Goal: Navigation & Orientation: Find specific page/section

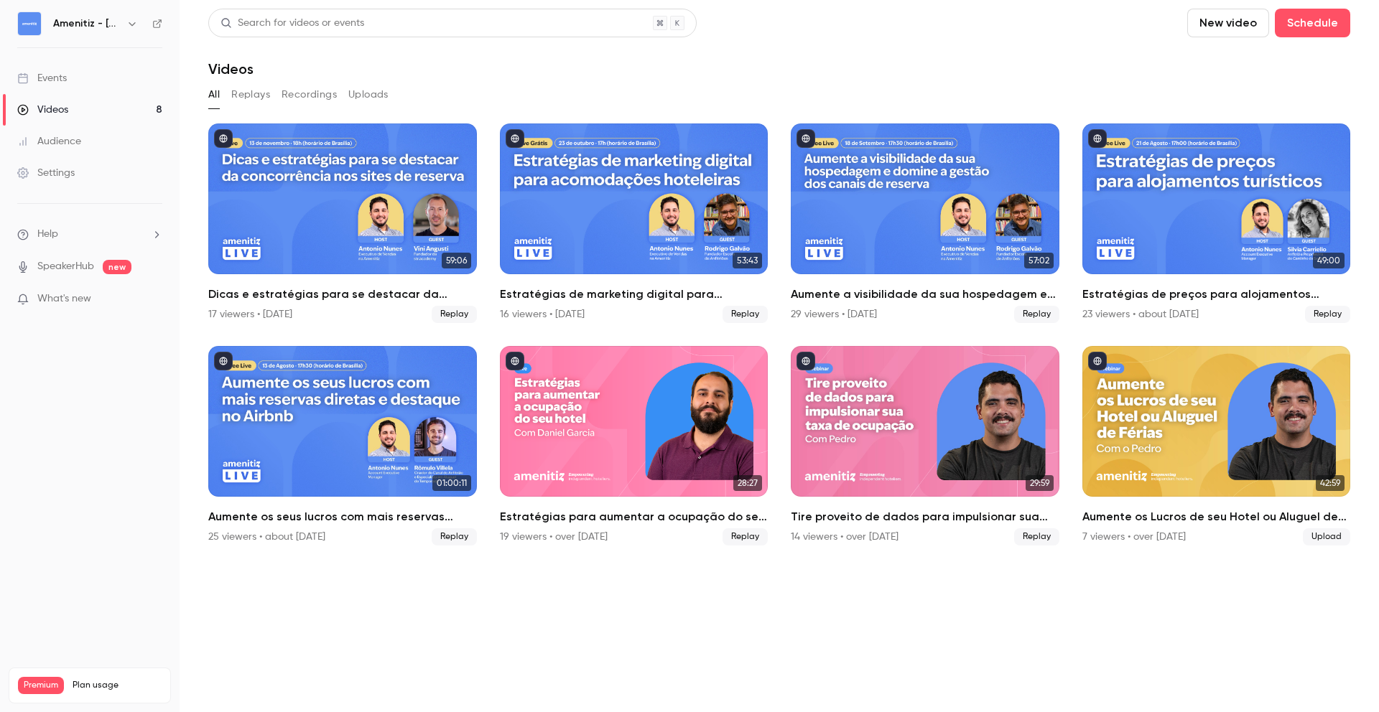
click at [96, 108] on link "Videos 8" at bounding box center [90, 110] width 180 height 32
click at [124, 28] on button "button" at bounding box center [132, 23] width 17 height 17
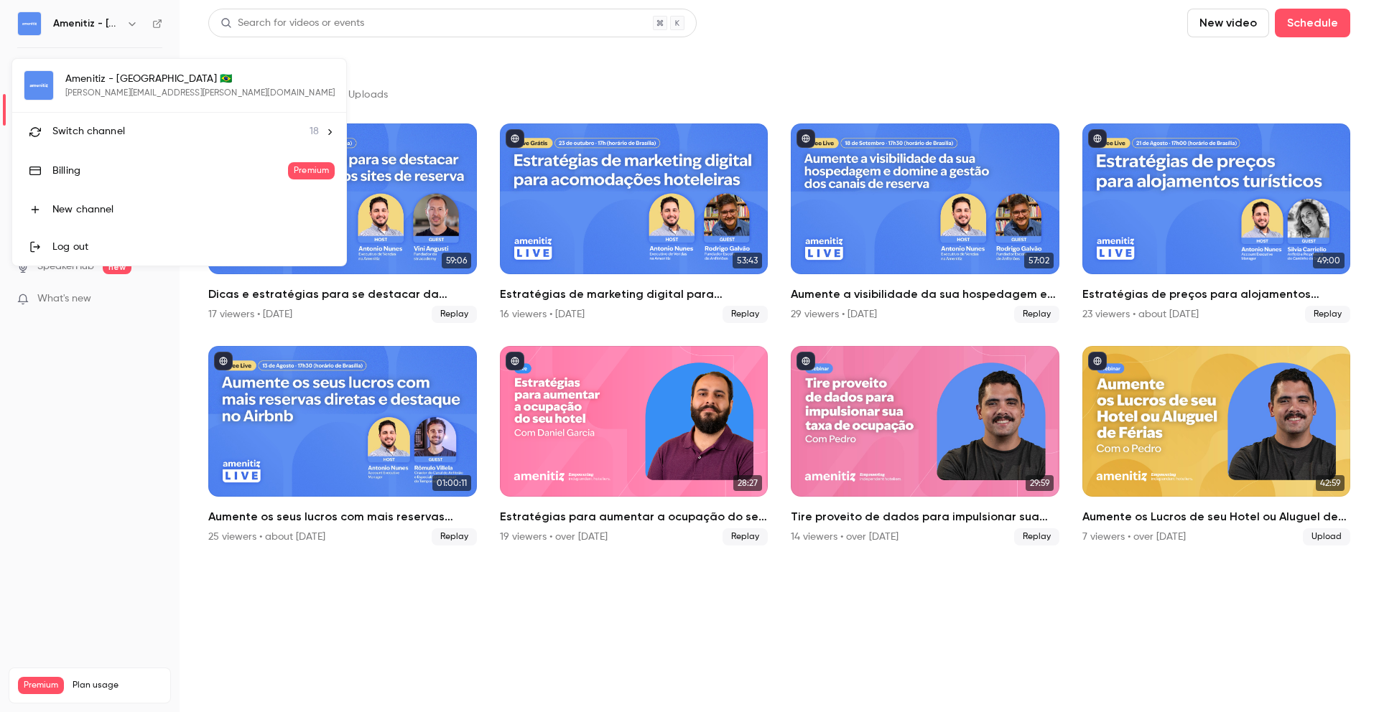
click at [98, 125] on span "Switch channel" at bounding box center [88, 131] width 73 height 15
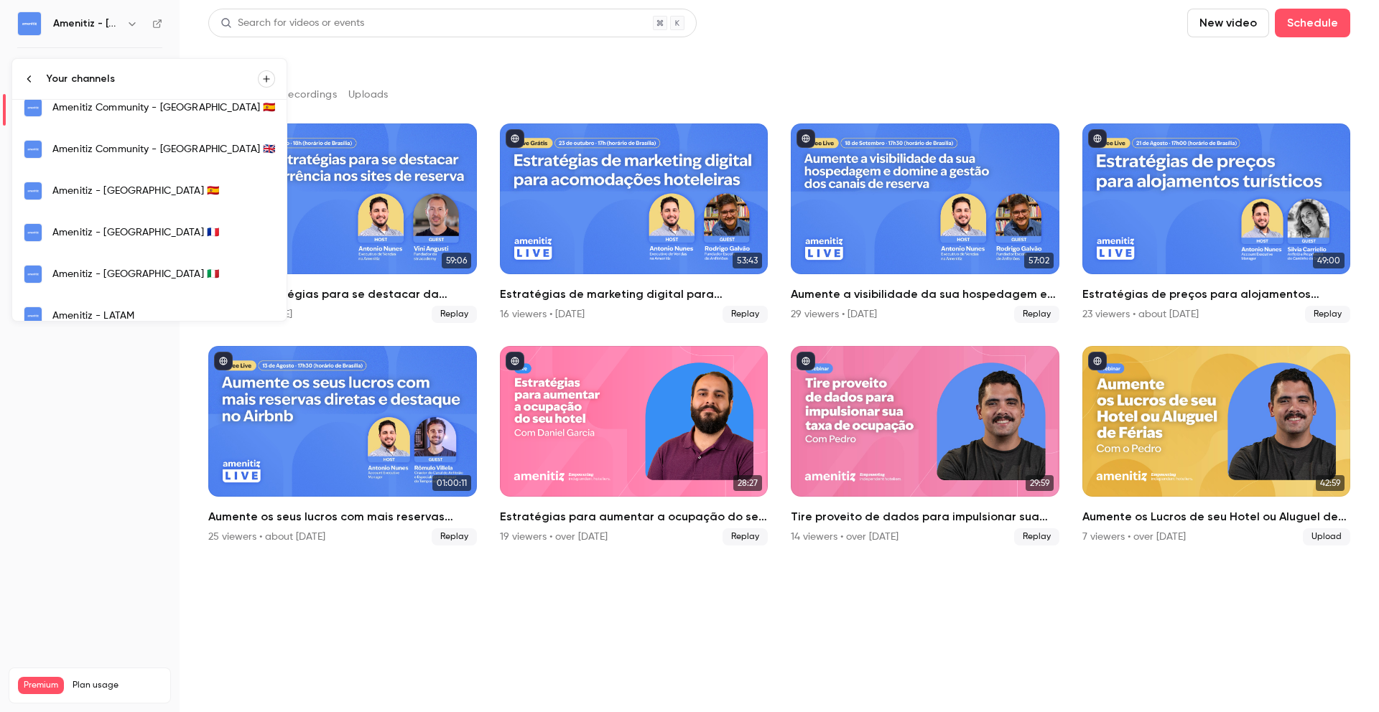
scroll to position [276, 0]
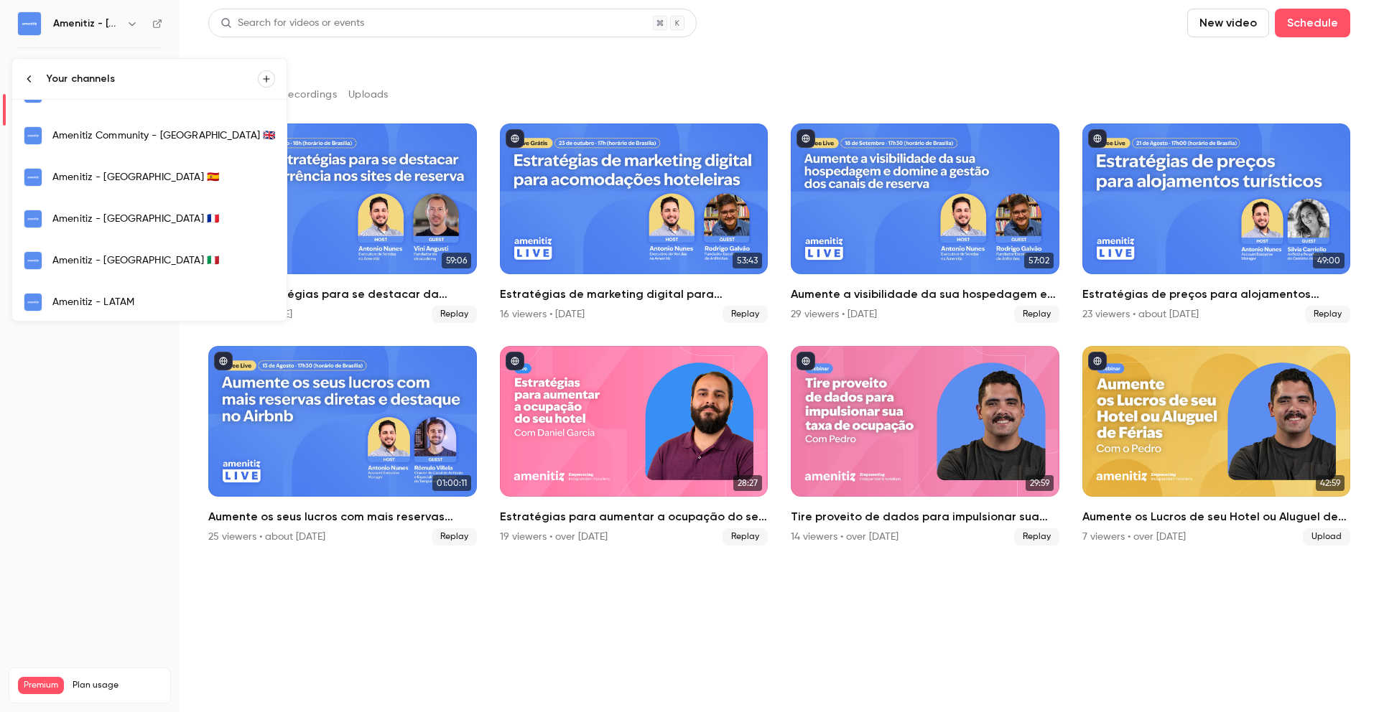
click at [92, 251] on link "Amenitiz - [GEOGRAPHIC_DATA] 🇮🇹" at bounding box center [149, 261] width 274 height 42
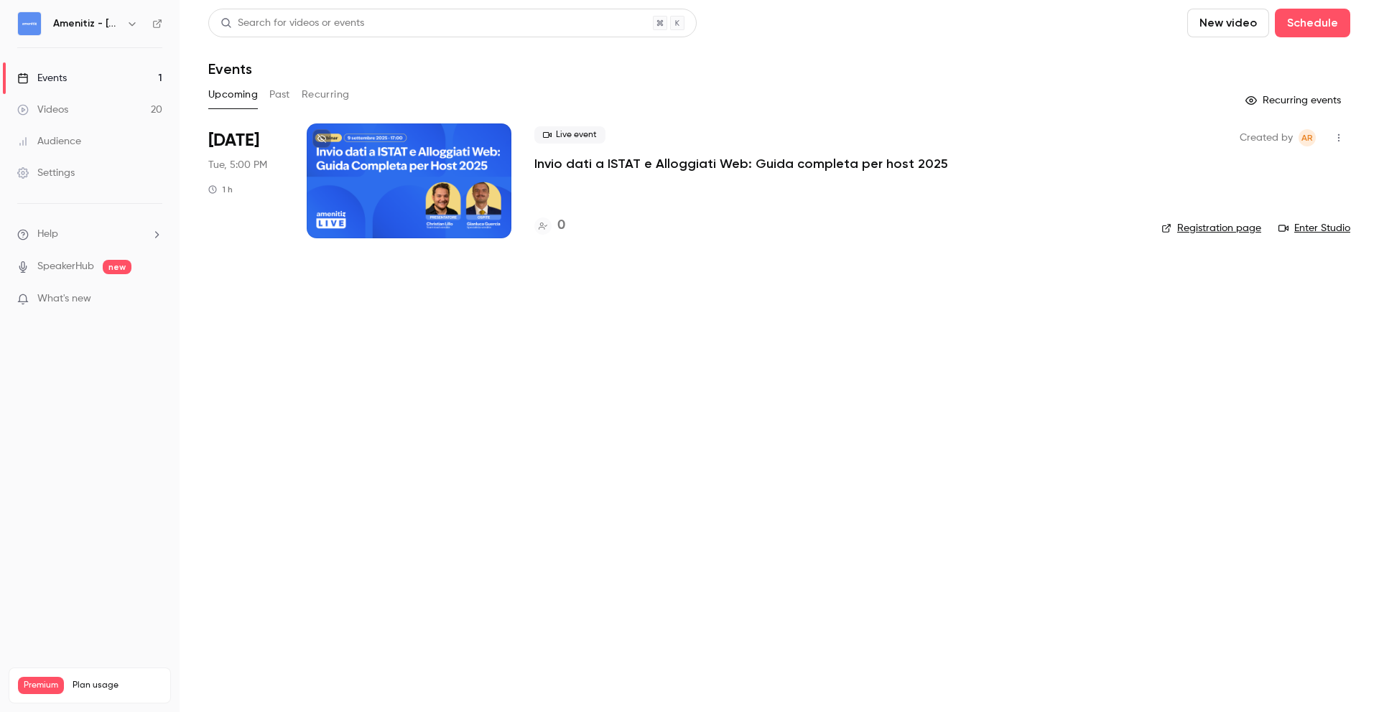
click at [287, 104] on button "Past" at bounding box center [279, 94] width 21 height 23
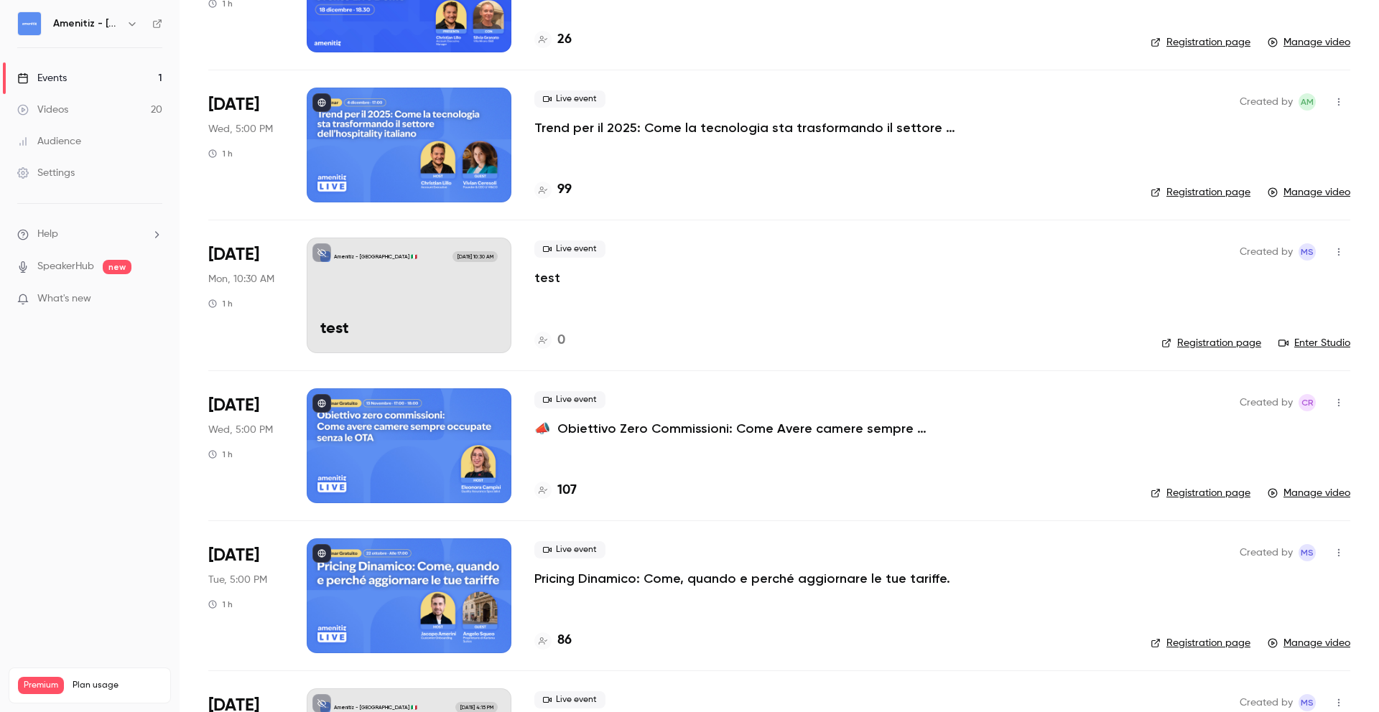
scroll to position [968, 0]
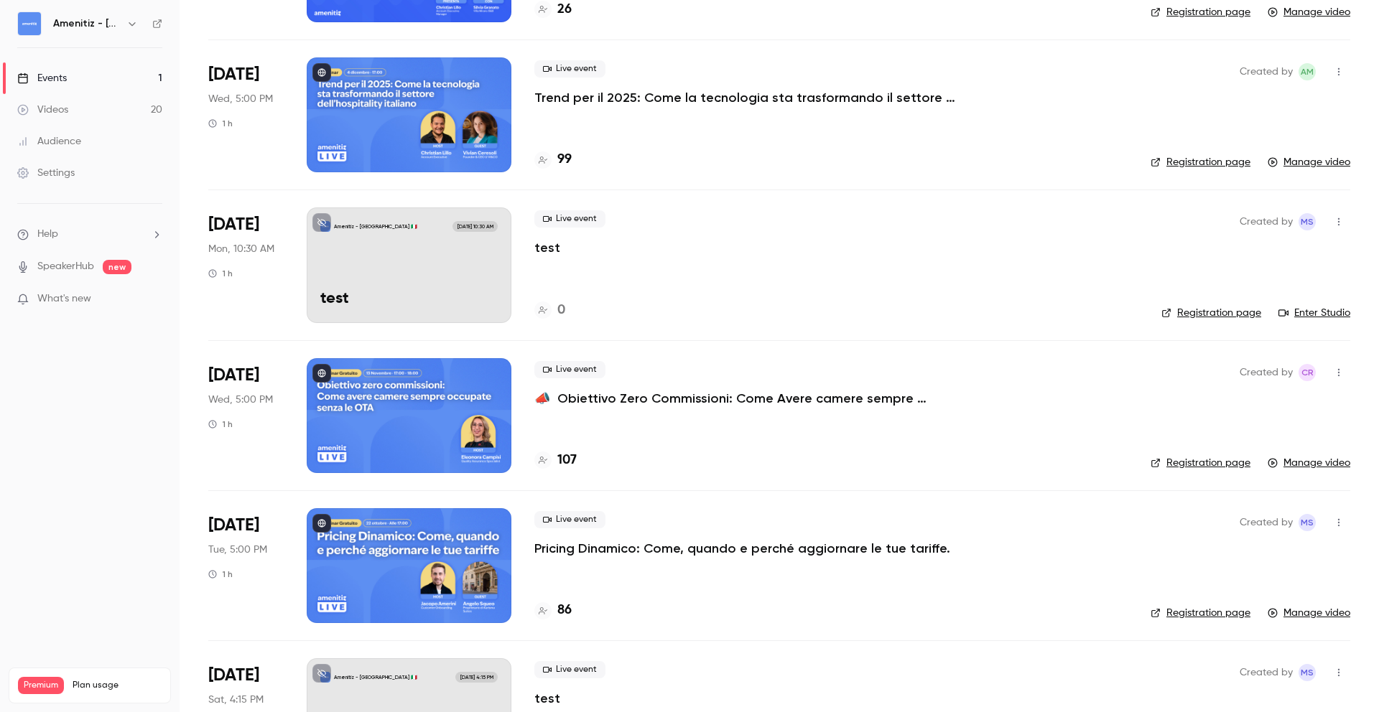
click at [125, 19] on button "button" at bounding box center [132, 23] width 17 height 17
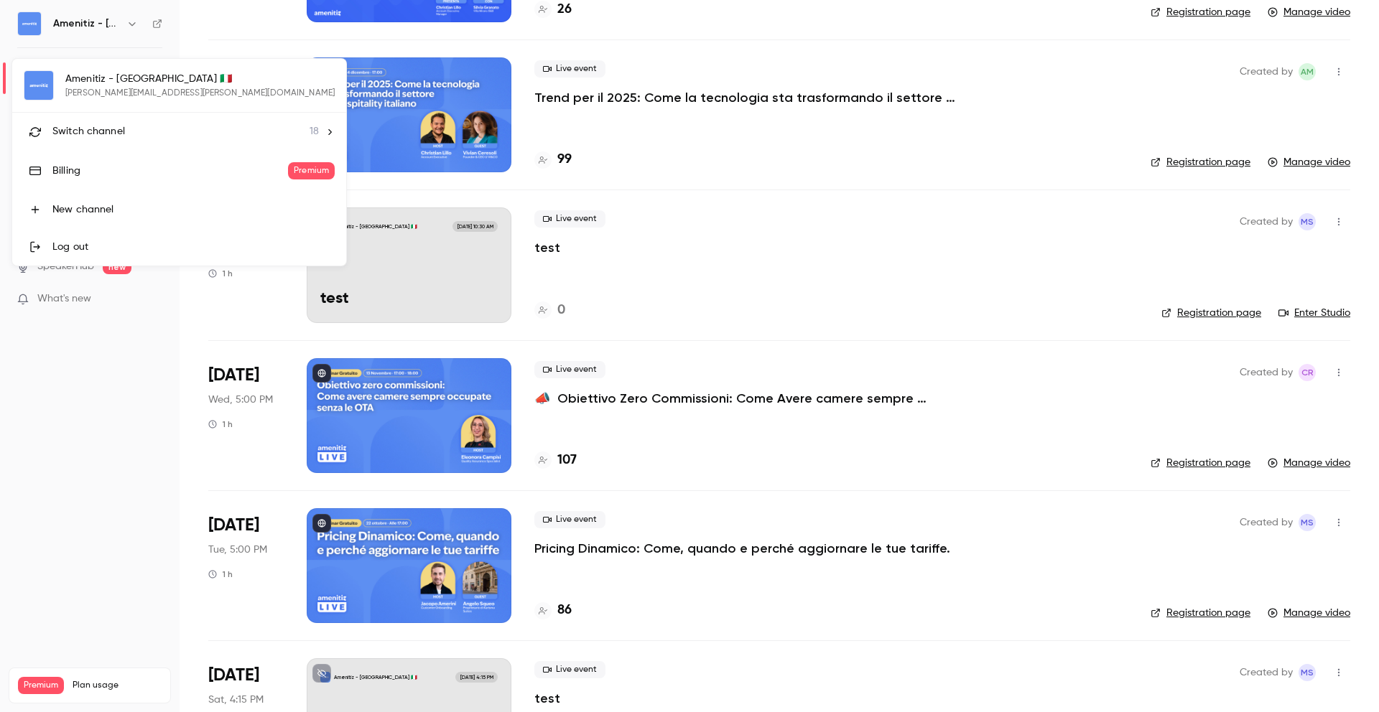
click at [162, 132] on div "Switch channel 18" at bounding box center [185, 131] width 266 height 15
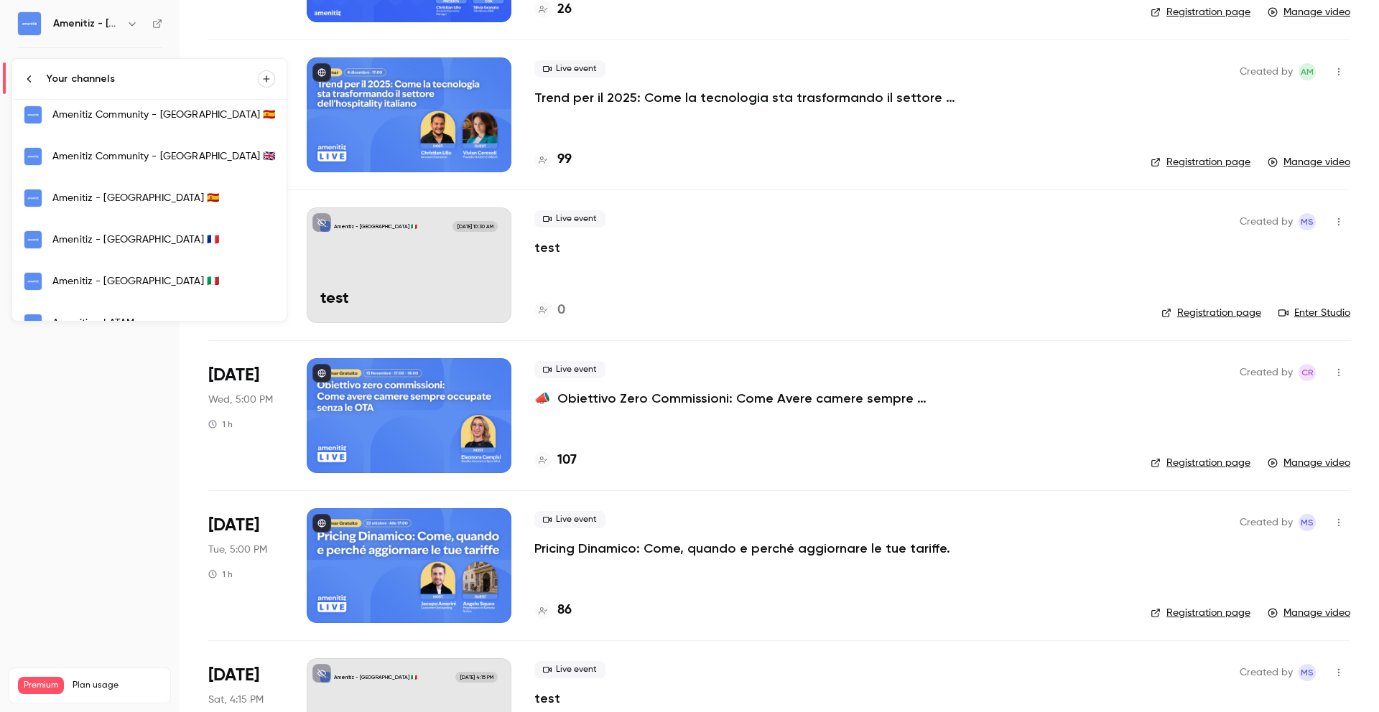
scroll to position [266, 0]
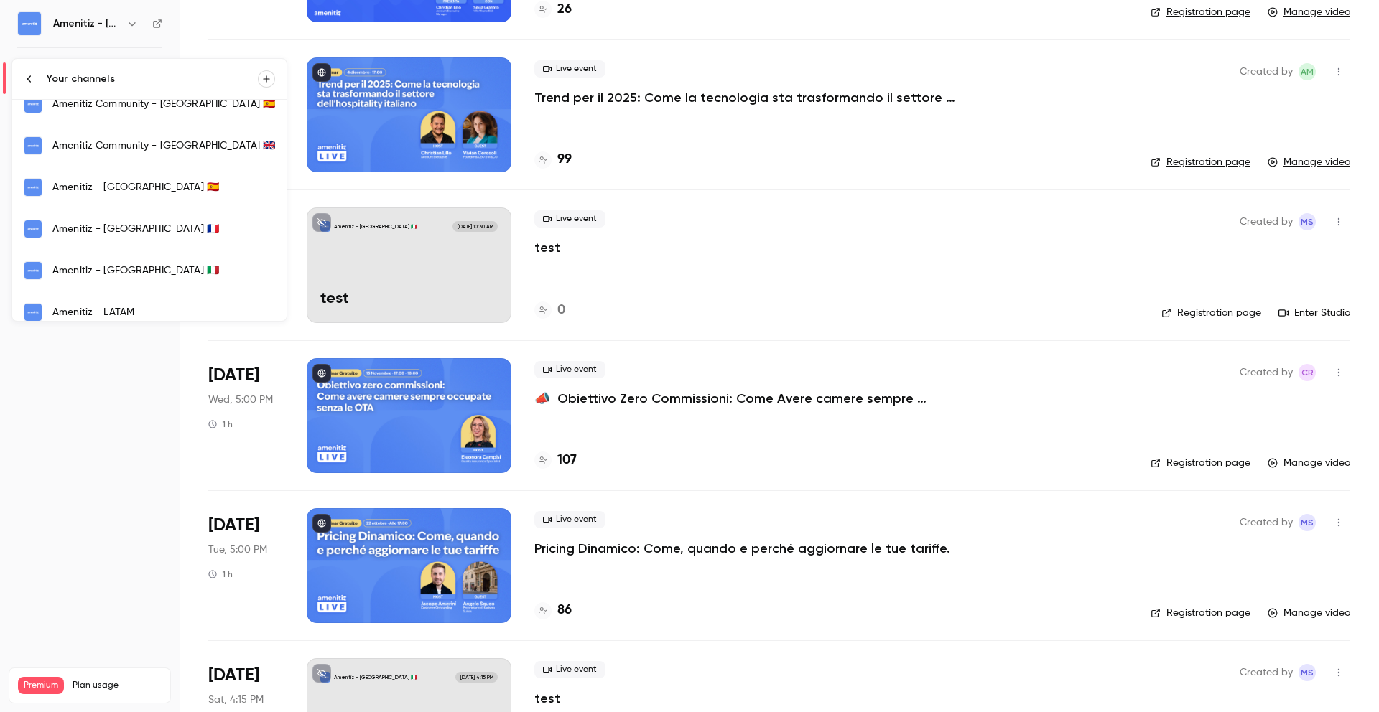
click at [112, 210] on link "Amenitiz - [GEOGRAPHIC_DATA] 🇫🇷" at bounding box center [149, 229] width 274 height 42
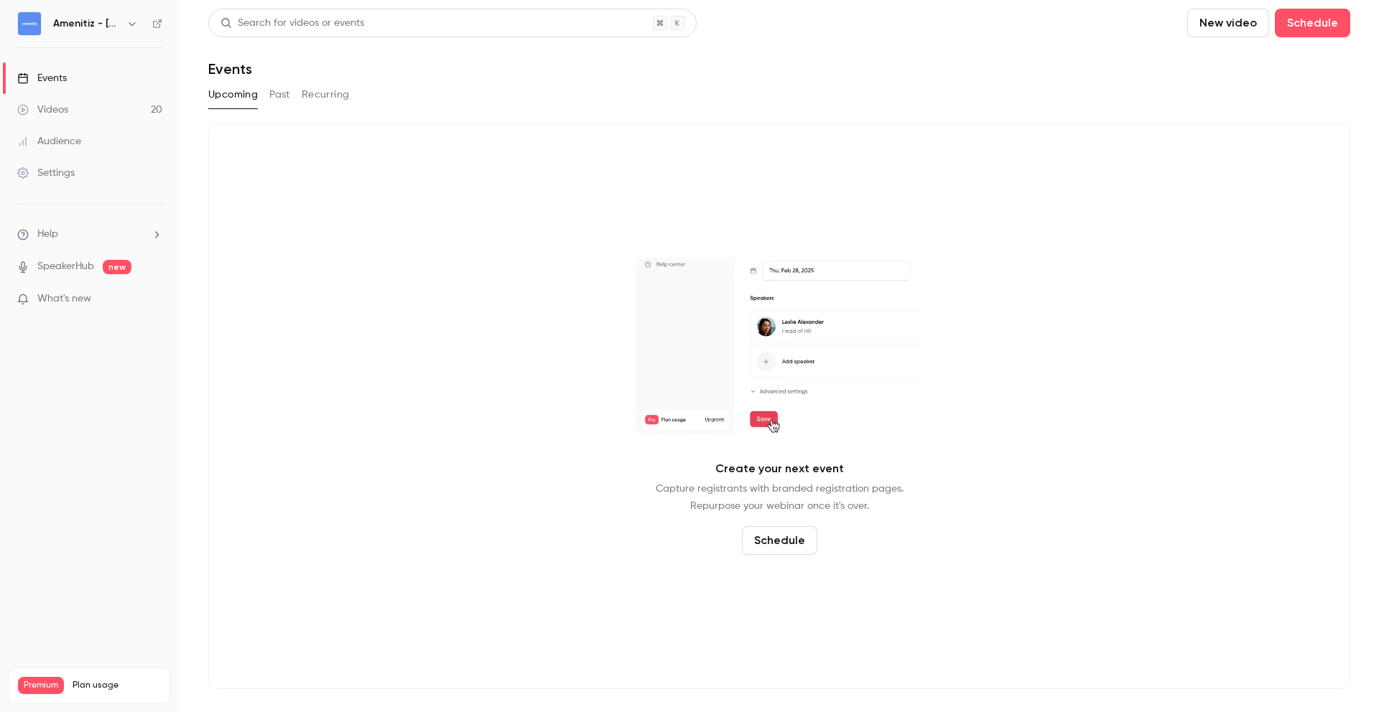
click at [286, 96] on button "Past" at bounding box center [279, 94] width 21 height 23
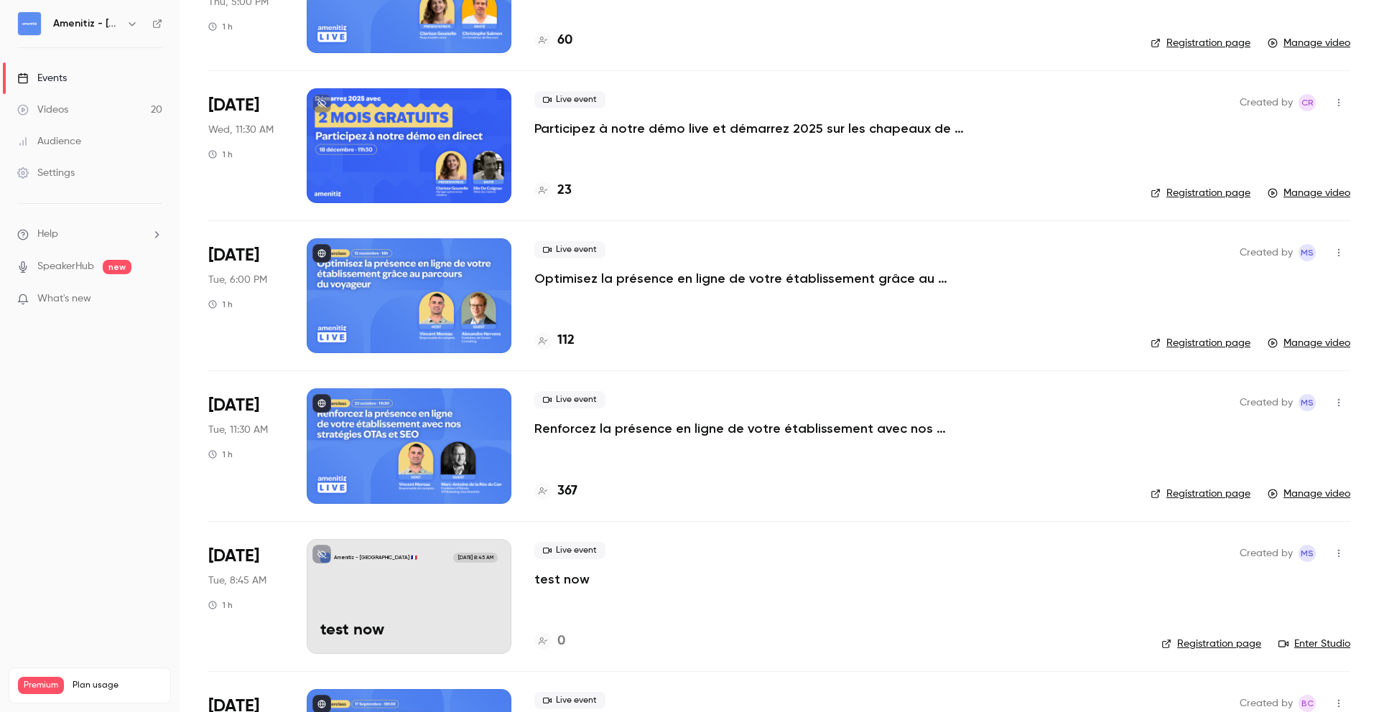
scroll to position [844, 0]
